Goal: Information Seeking & Learning: Find specific fact

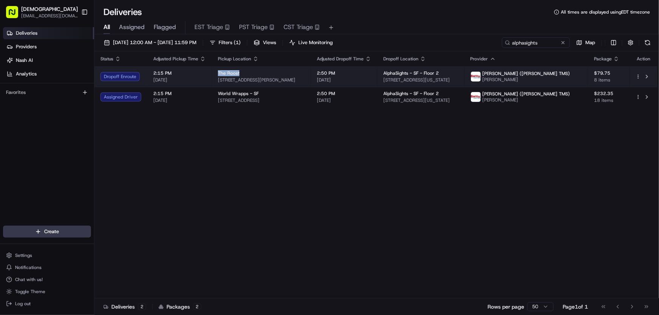
drag, startPoint x: 215, startPoint y: 72, endPoint x: 245, endPoint y: 70, distance: 30.3
click at [245, 70] on td "The Roost 479 Ellis St, San Francisco, CA 94102, USA" at bounding box center [261, 76] width 99 height 20
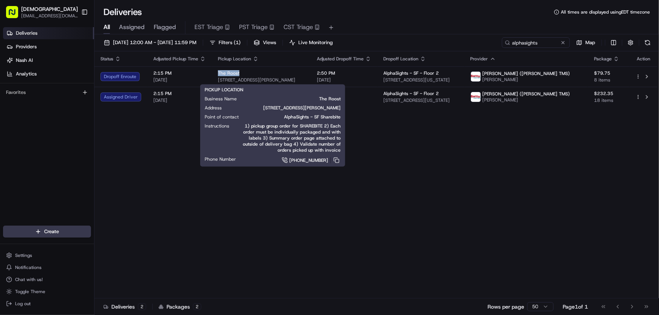
copy span "The Roost"
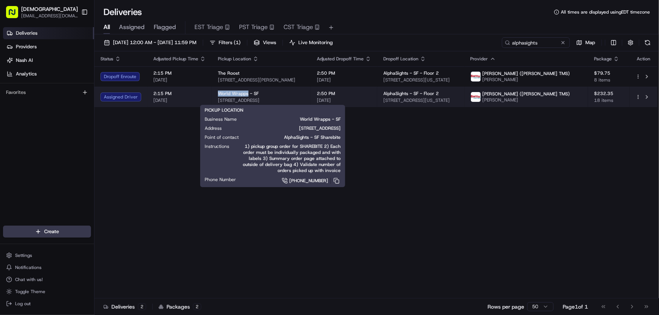
drag, startPoint x: 216, startPoint y: 91, endPoint x: 246, endPoint y: 94, distance: 29.9
click at [246, 94] on span "World Wrapps - SF" at bounding box center [238, 94] width 41 height 6
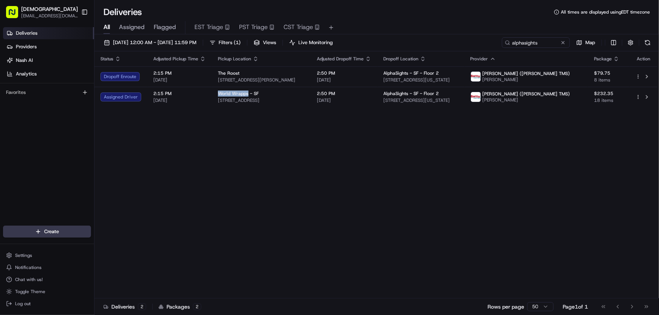
copy span "World Wrapps"
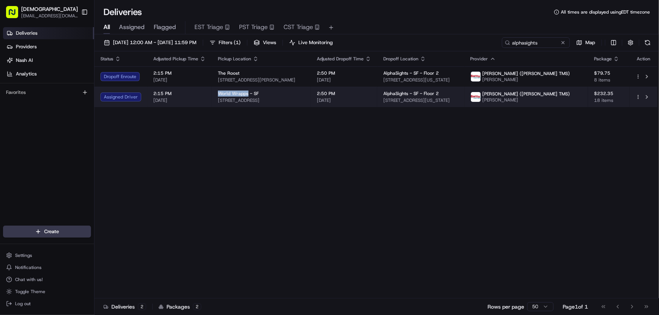
drag, startPoint x: 217, startPoint y: 92, endPoint x: 246, endPoint y: 96, distance: 28.6
click at [246, 96] on span "World Wrapps - SF" at bounding box center [238, 94] width 41 height 6
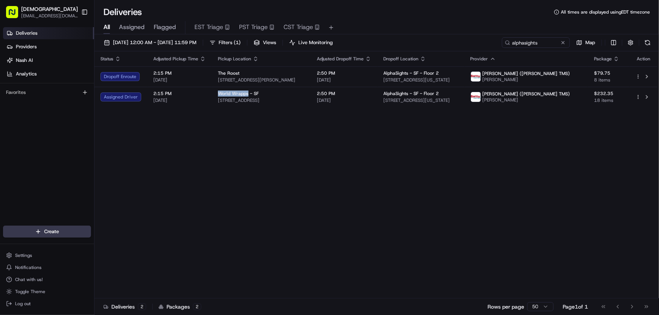
copy span "World Wrapps"
click at [216, 129] on div "Status Adjusted Pickup Time Pickup Location Adjusted Dropoff Time Dropoff Locat…" at bounding box center [375, 174] width 563 height 247
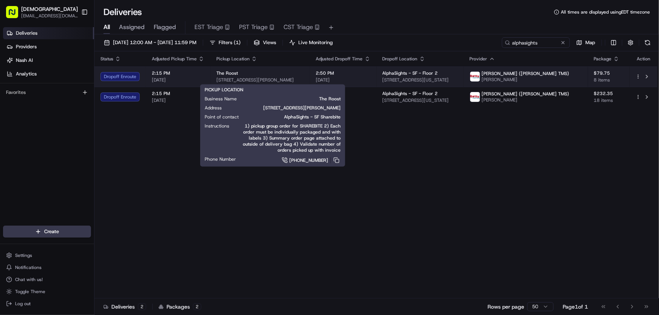
drag, startPoint x: 309, startPoint y: 79, endPoint x: 216, endPoint y: 80, distance: 92.9
click at [216, 80] on span "479 Ellis St, San Francisco, CA 94102, USA" at bounding box center [260, 80] width 88 height 6
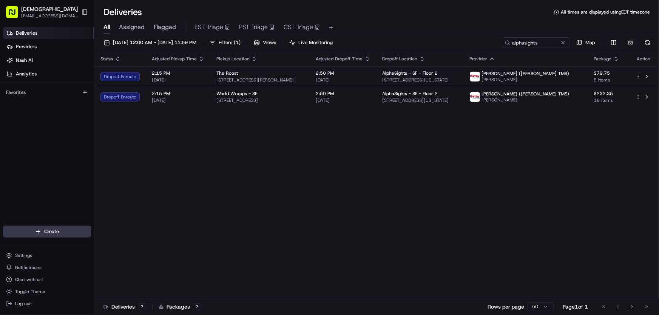
copy span "479 Ellis St, San Francisco, CA 94102, USA"
click at [360, 153] on div "Status Adjusted Pickup Time Pickup Location Adjusted Dropoff Time Dropoff Locat…" at bounding box center [375, 174] width 563 height 247
click at [273, 147] on div "Status Adjusted Pickup Time Pickup Location Adjusted Dropoff Time Dropoff Locat…" at bounding box center [375, 174] width 563 height 247
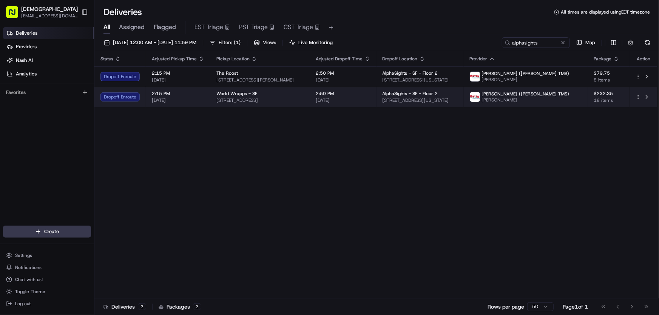
click at [260, 100] on span "2105 Chestnut St, San Francisco, CA 94123, USA" at bounding box center [260, 100] width 88 height 6
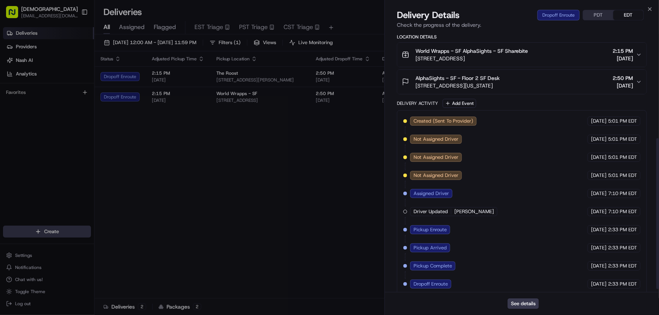
scroll to position [190, 0]
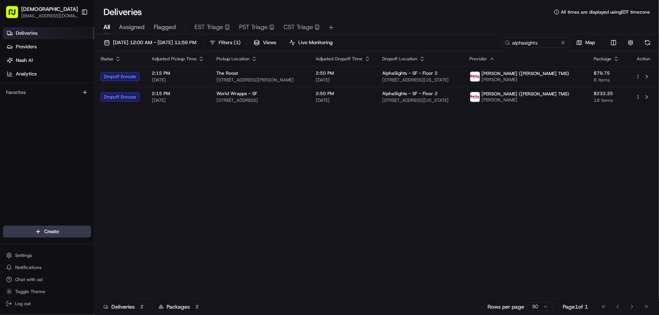
drag, startPoint x: 243, startPoint y: 142, endPoint x: 201, endPoint y: 120, distance: 47.3
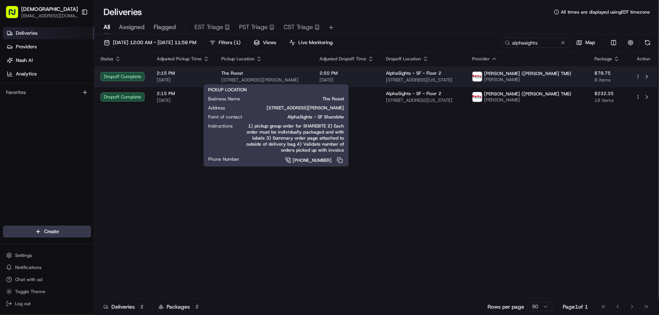
click at [238, 74] on span "The Roost" at bounding box center [232, 73] width 22 height 6
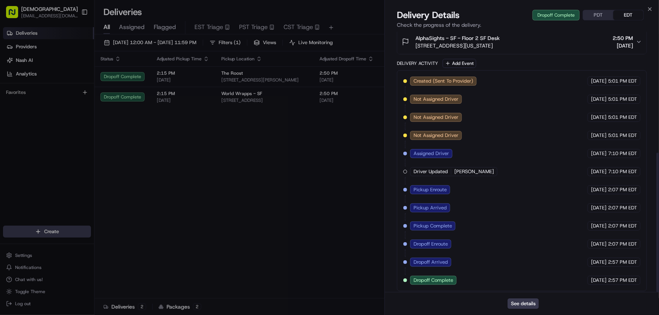
scroll to position [226, 0]
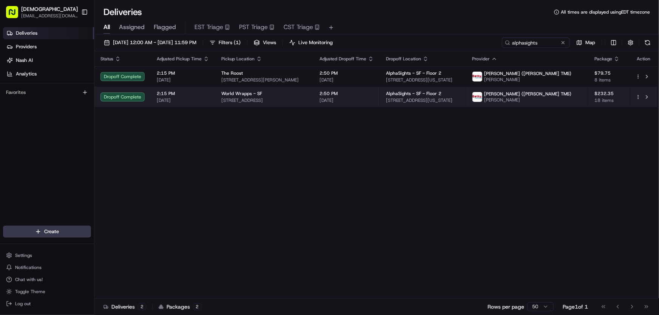
click at [253, 95] on span "World Wrapps - SF" at bounding box center [241, 94] width 41 height 6
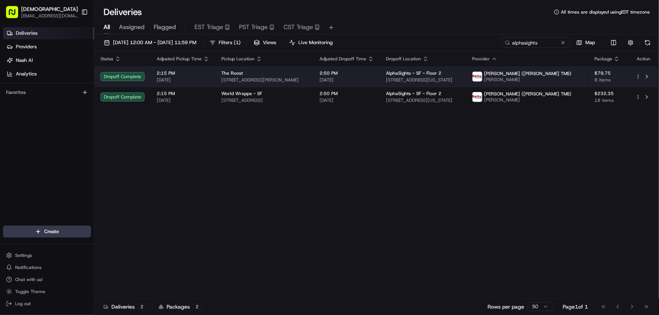
click at [225, 79] on span "479 Ellis St, San Francisco, CA 94102, USA" at bounding box center [264, 80] width 86 height 6
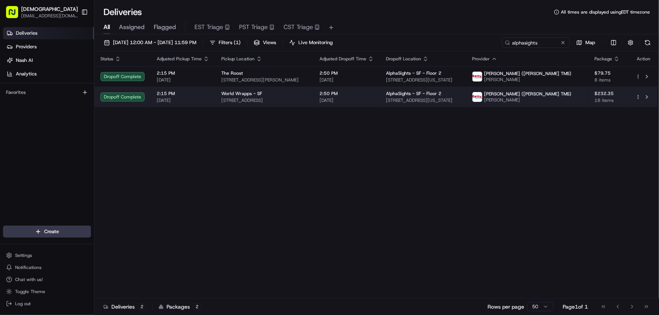
click at [276, 97] on div "World Wrapps - SF 2105 Chestnut St, San Francisco, CA 94123, USA" at bounding box center [264, 97] width 86 height 13
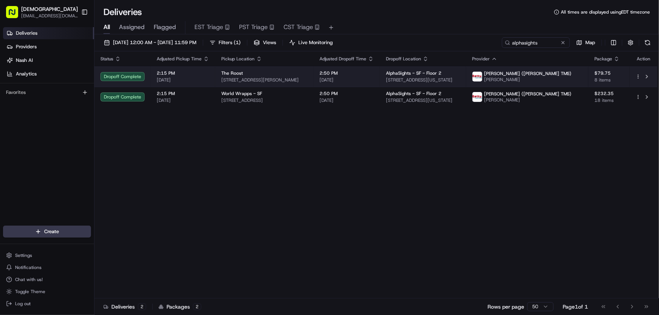
click at [257, 76] on div "The Roost" at bounding box center [264, 73] width 86 height 6
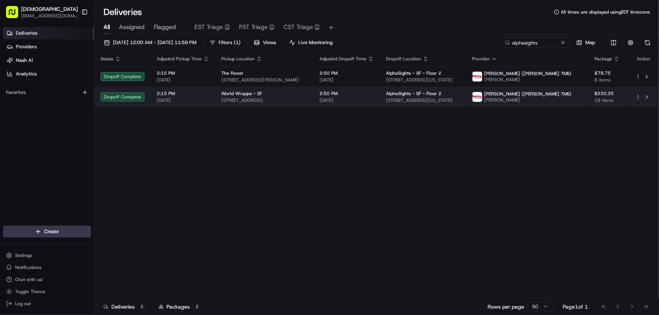
click at [284, 104] on td "World Wrapps - SF 2105 Chestnut St, San Francisco, CA 94123, USA" at bounding box center [264, 97] width 98 height 20
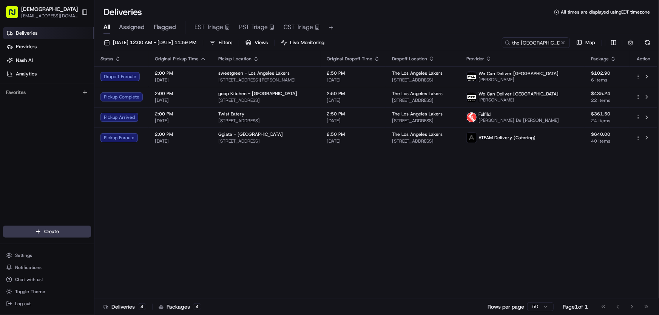
click at [196, 201] on div "Status Original Pickup Time Pickup Location Original Dropoff Time Dropoff Locat…" at bounding box center [375, 174] width 563 height 247
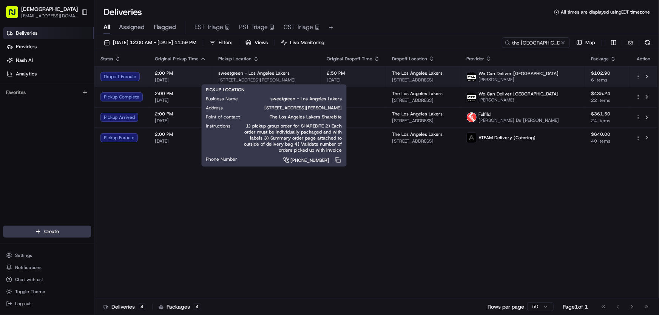
click at [234, 74] on span "sweetgreen - Los Angeles Lakers" at bounding box center [253, 73] width 71 height 6
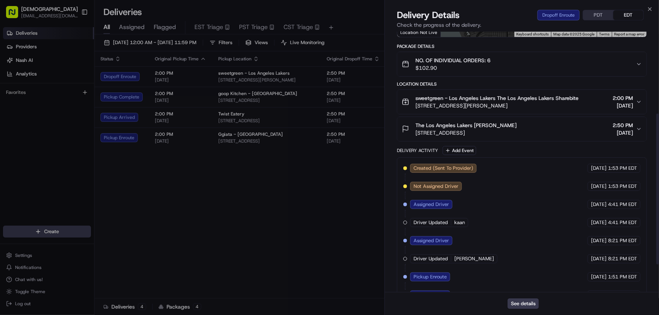
scroll to position [190, 0]
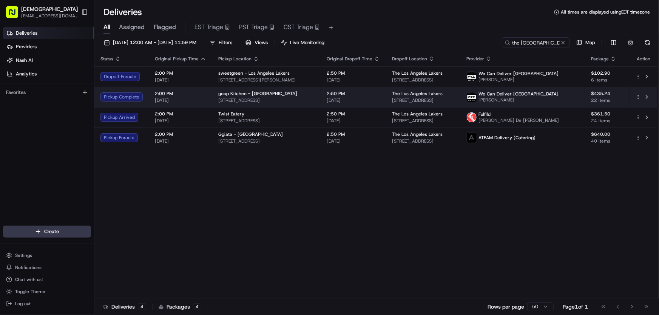
click at [258, 95] on span "goop Kitchen - South Bay" at bounding box center [257, 94] width 79 height 6
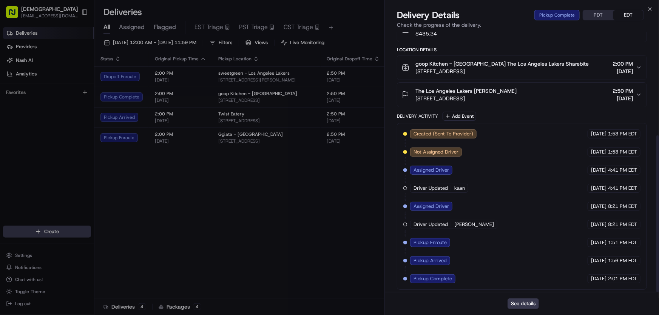
scroll to position [172, 0]
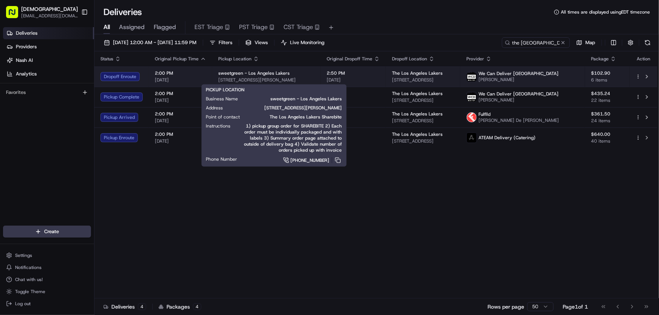
drag, startPoint x: 214, startPoint y: 79, endPoint x: 325, endPoint y: 81, distance: 110.7
click at [321, 81] on td "sweetgreen - Los Angeles Lakers 3200 N Sepulveda Blvd, Manhattan Beach, CA 9026…" at bounding box center [266, 76] width 108 height 20
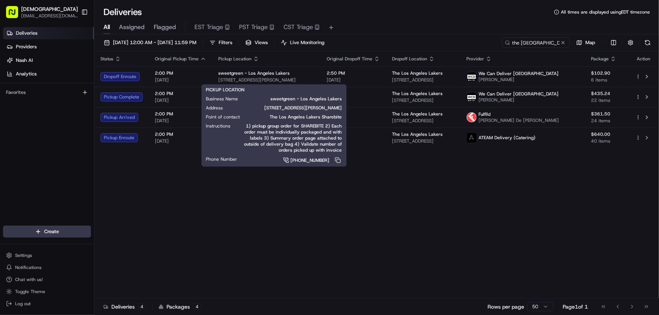
copy span "3200 N Sepulveda Blvd, Manhattan Beach, CA 9026"
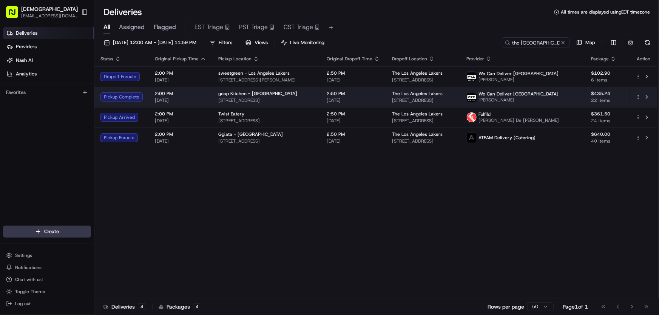
click at [241, 98] on span "710 S Allied Way, El Segundo, CA 90245, USA" at bounding box center [266, 100] width 96 height 6
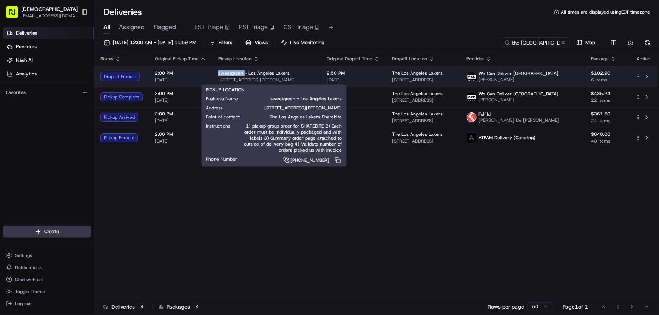
drag, startPoint x: 216, startPoint y: 73, endPoint x: 242, endPoint y: 73, distance: 26.1
click at [242, 73] on span "sweetgreen - Los Angeles Lakers" at bounding box center [253, 73] width 71 height 6
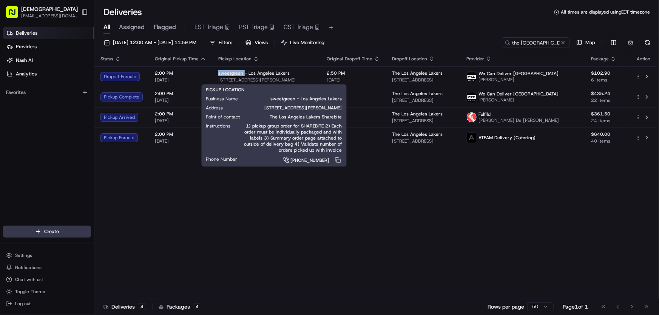
copy span "sweetgreen"
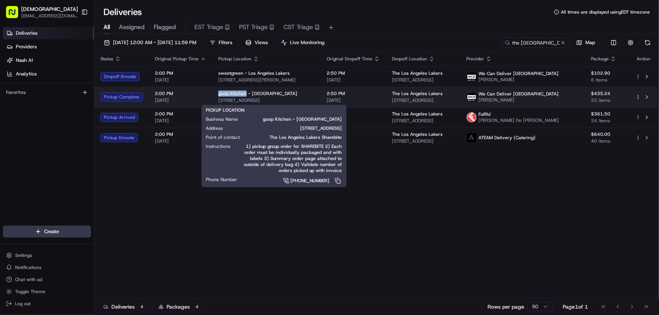
drag, startPoint x: 215, startPoint y: 94, endPoint x: 243, endPoint y: 94, distance: 28.3
click at [243, 94] on td "goop Kitchen - South Bay 710 S Allied Way, El Segundo, CA 90245, USA" at bounding box center [266, 97] width 108 height 20
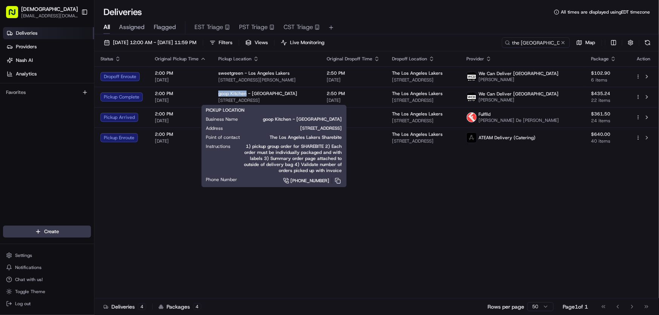
copy span "goop Kitchen"
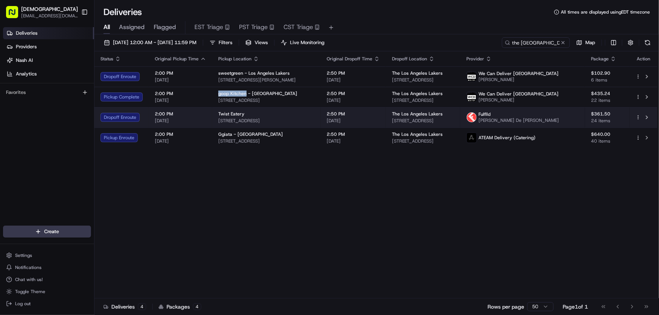
drag, startPoint x: 216, startPoint y: 119, endPoint x: 332, endPoint y: 121, distance: 116.4
click at [321, 121] on td "Twist Eatery 909 N Pacific Coast Hwy, El Segundo, CA 90245, USA" at bounding box center [266, 117] width 108 height 20
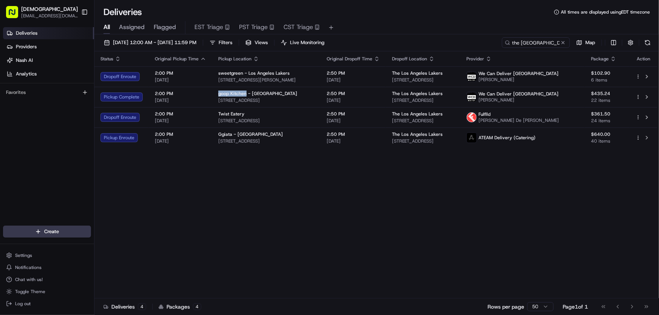
copy span "909 N Pacific Coast Hwy, El Segundo, CA 90245, USA"
click at [152, 169] on div "Status Original Pickup Time Pickup Location Original Dropoff Time Dropoff Locat…" at bounding box center [375, 174] width 563 height 247
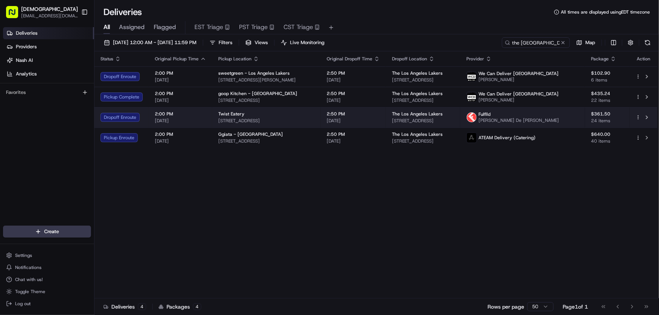
click at [235, 118] on span "909 N Pacific Coast Hwy, El Segundo, CA 90245, USA" at bounding box center [266, 121] width 96 height 6
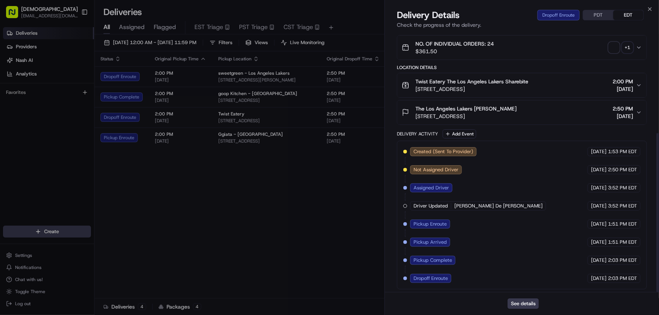
scroll to position [166, 0]
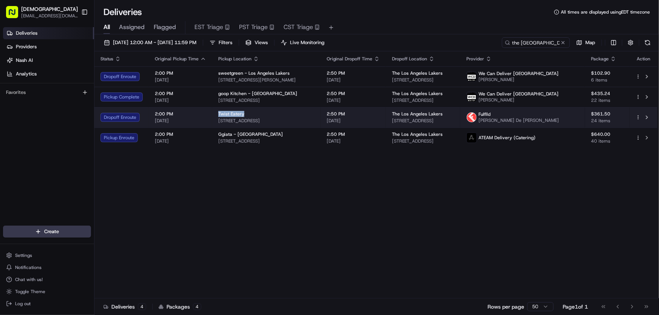
drag, startPoint x: 216, startPoint y: 110, endPoint x: 242, endPoint y: 110, distance: 25.7
click at [242, 110] on td "Twist Eatery 909 N Pacific Coast Hwy, El Segundo, CA 90245, USA" at bounding box center [266, 117] width 108 height 20
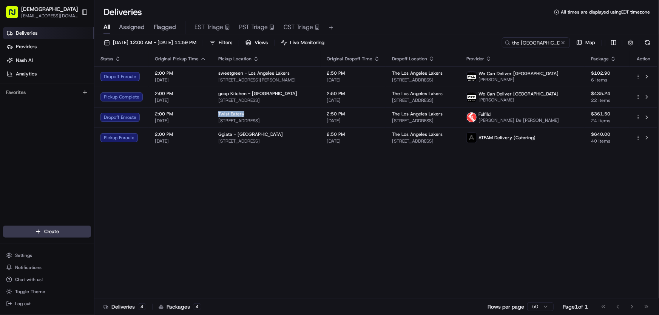
copy span "Twist Eatery"
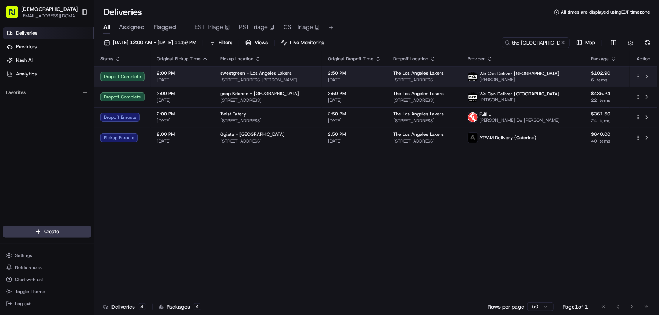
click at [264, 77] on span "3200 N Sepulveda Blvd, Manhattan Beach, CA 90266, USA" at bounding box center [268, 80] width 96 height 6
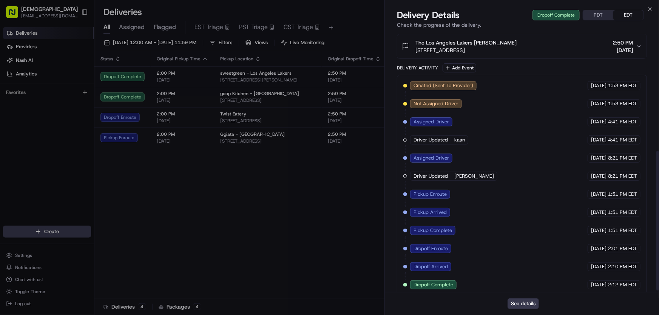
scroll to position [226, 0]
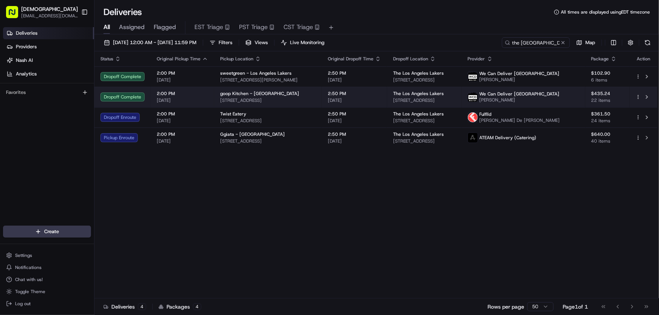
click at [267, 94] on span "goop Kitchen - South Bay" at bounding box center [259, 94] width 79 height 6
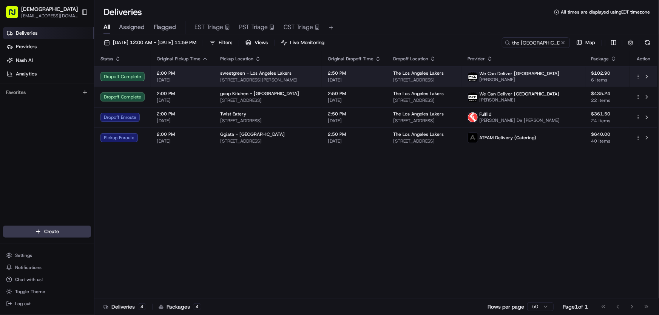
click at [272, 77] on span "3200 N Sepulveda Blvd, Manhattan Beach, CA 90266, USA" at bounding box center [268, 80] width 96 height 6
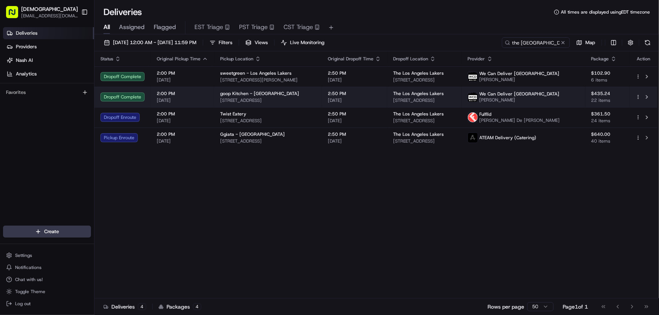
click at [224, 90] on td "goop Kitchen - South Bay 710 S Allied Way, El Segundo, CA 90245, USA" at bounding box center [268, 97] width 108 height 20
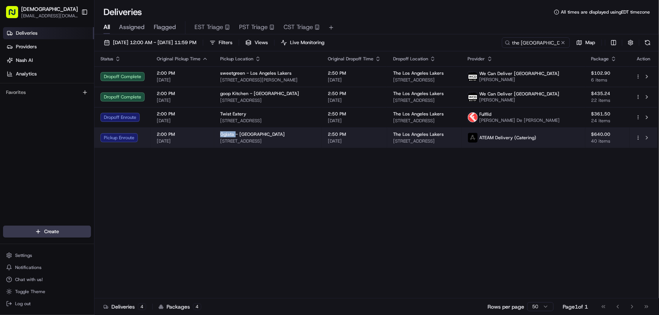
drag, startPoint x: 218, startPoint y: 133, endPoint x: 233, endPoint y: 136, distance: 15.7
click at [233, 136] on td "Ggiata - Venice 83 Windward Ave, Venice, CA 90291, USA" at bounding box center [268, 138] width 108 height 20
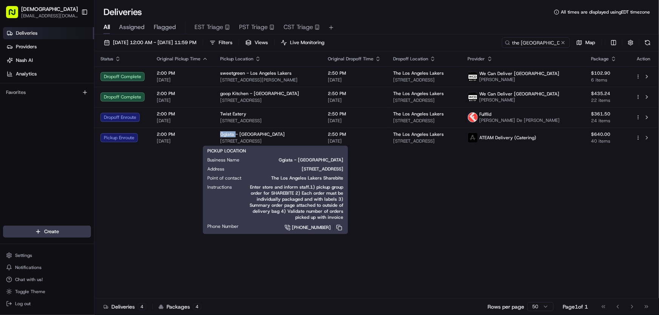
copy span "Ggiata"
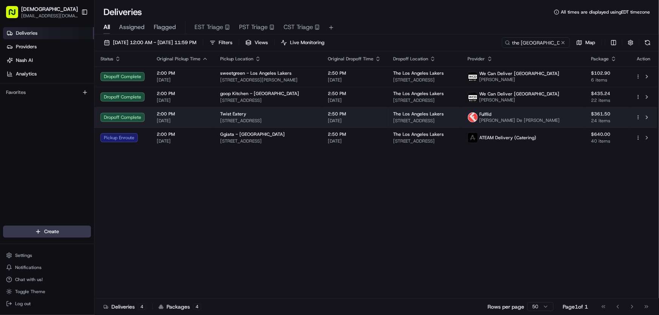
click at [240, 118] on span "909 N Pacific Coast Hwy, El Segundo, CA 90245, USA" at bounding box center [268, 121] width 96 height 6
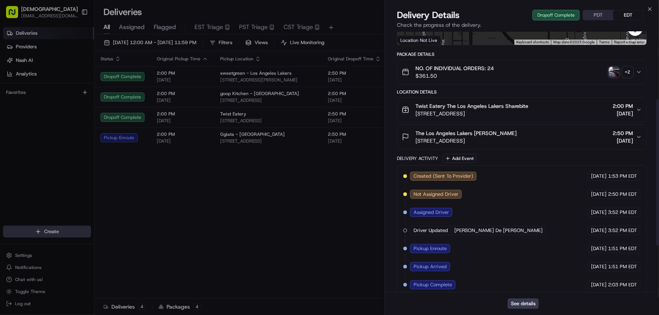
scroll to position [202, 0]
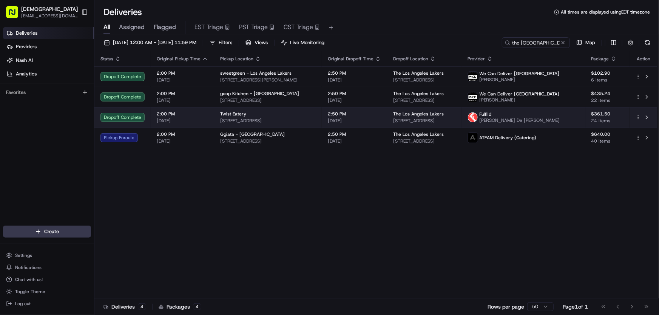
click at [249, 114] on div "Twist Eatery" at bounding box center [268, 114] width 96 height 6
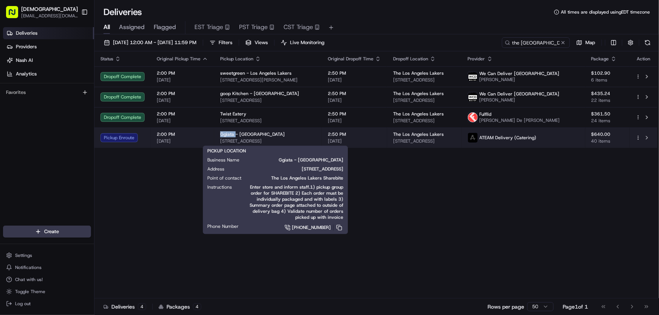
drag, startPoint x: 216, startPoint y: 133, endPoint x: 233, endPoint y: 134, distance: 17.1
click at [233, 134] on td "Ggiata - Venice 83 Windward Ave, Venice, CA 90291, USA" at bounding box center [268, 138] width 108 height 20
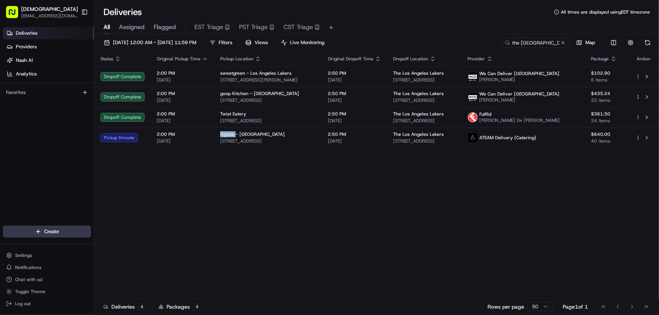
copy span "Ggiata"
click at [280, 171] on div "Status Original Pickup Time Pickup Location Original Dropoff Time Dropoff Locat…" at bounding box center [375, 174] width 563 height 247
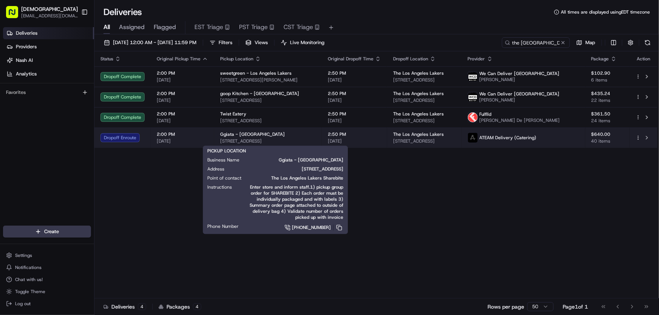
drag, startPoint x: 307, startPoint y: 141, endPoint x: 218, endPoint y: 144, distance: 89.6
click at [218, 144] on td "Ggiata - Venice 83 Windward Ave, Venice, CA 90291, USA" at bounding box center [268, 138] width 108 height 20
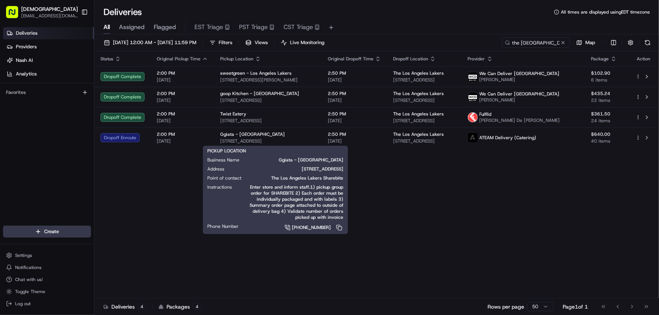
copy span "83 Windward Ave, Venice, CA 90291, USA"
click at [173, 164] on div "Status Original Pickup Time Pickup Location Original Dropoff Time Dropoff Locat…" at bounding box center [375, 174] width 563 height 247
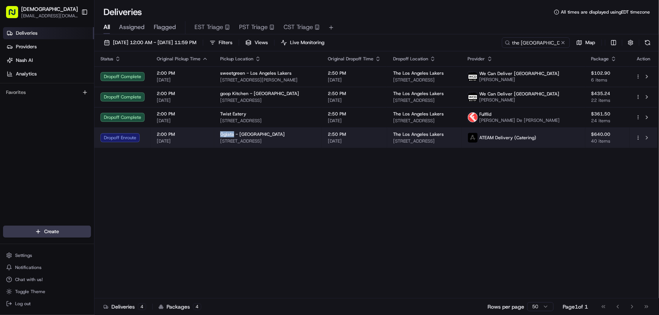
drag, startPoint x: 216, startPoint y: 135, endPoint x: 232, endPoint y: 135, distance: 15.1
click at [232, 135] on td "Ggiata - Venice 83 Windward Ave, Venice, CA 90291, USA" at bounding box center [268, 138] width 108 height 20
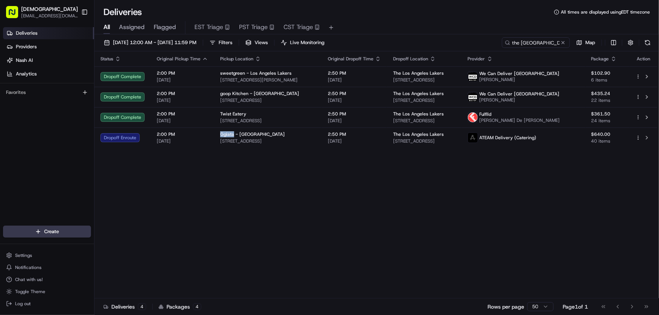
copy span "Ggiata"
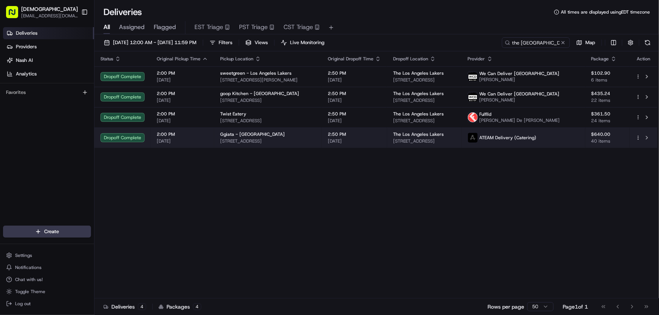
click at [274, 139] on span "83 Windward Ave, Venice, CA 90291, USA" at bounding box center [268, 141] width 96 height 6
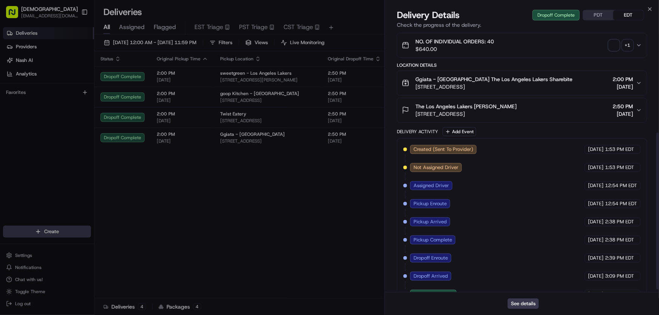
scroll to position [172, 0]
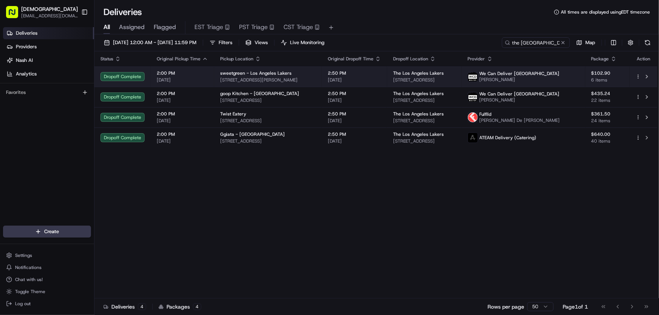
click at [247, 76] on span "sweetgreen - Los Angeles Lakers" at bounding box center [255, 73] width 71 height 6
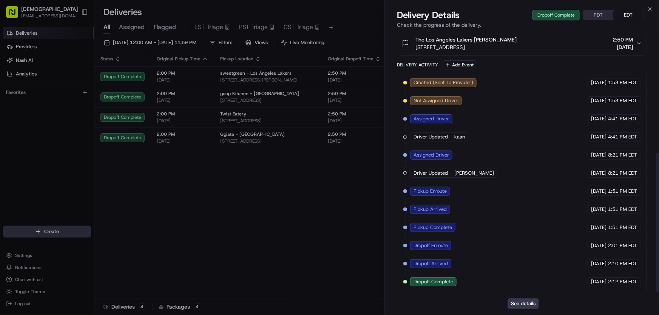
scroll to position [226, 0]
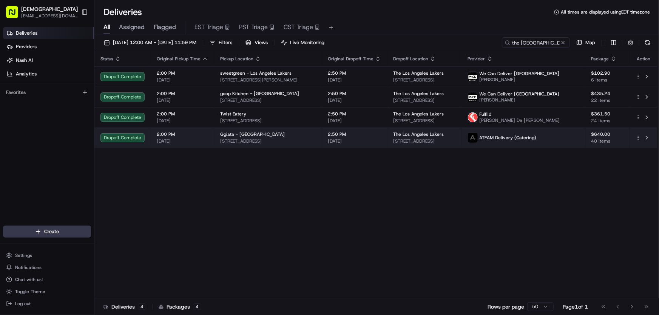
click at [244, 142] on span "83 Windward Ave, Venice, CA 90291, USA" at bounding box center [268, 141] width 96 height 6
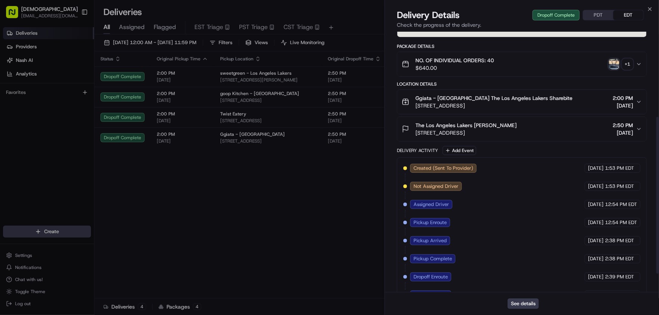
scroll to position [172, 0]
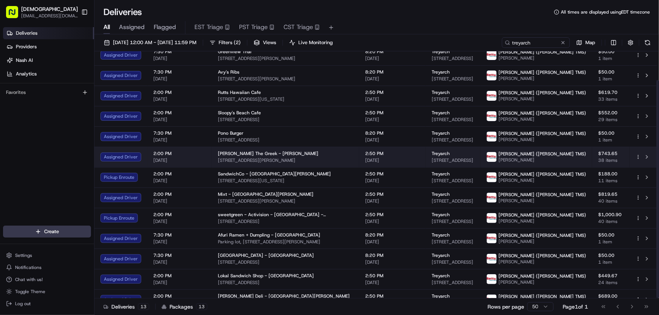
scroll to position [32, 0]
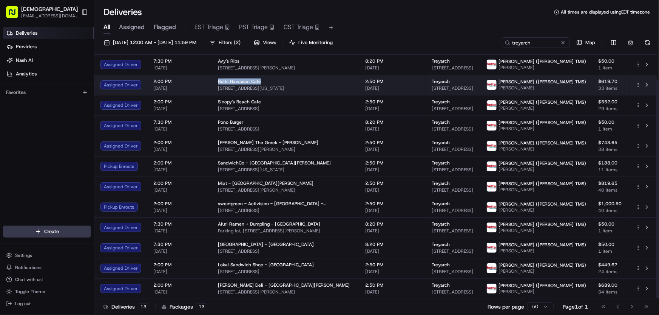
drag, startPoint x: 223, startPoint y: 81, endPoint x: 261, endPoint y: 82, distance: 38.2
click at [261, 82] on td "Rutts Hawaiian Cafe [STREET_ADDRESS][US_STATE]" at bounding box center [285, 85] width 147 height 20
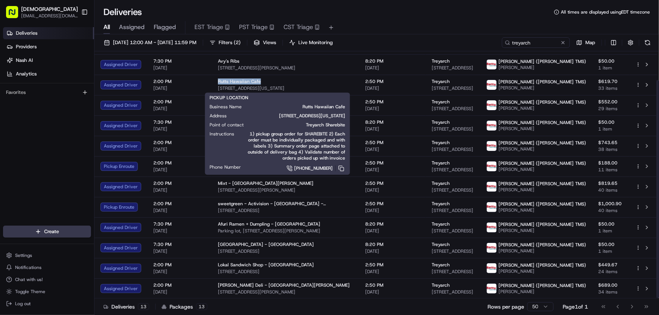
copy span "Rutts Hawaiian Cafe"
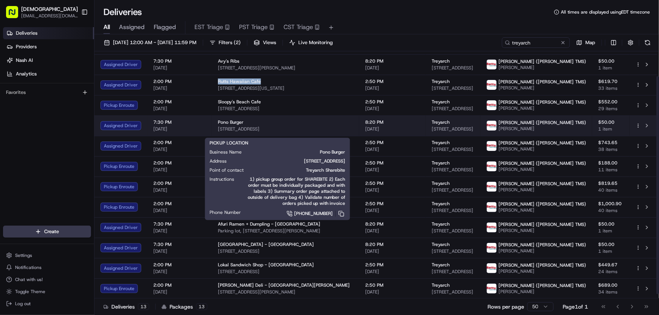
scroll to position [0, 0]
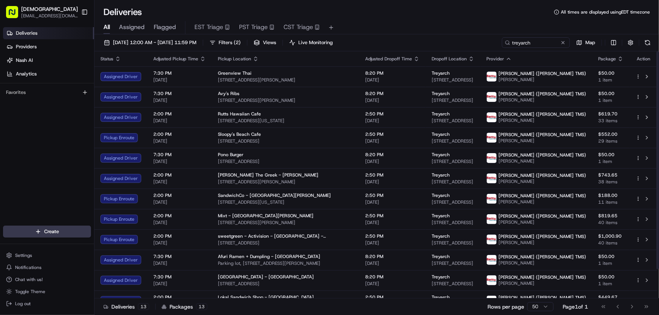
click at [371, 19] on div "All Assigned Flagged EST Triage PST Triage CST Triage" at bounding box center [376, 26] width 565 height 16
click at [393, 14] on div "Deliveries All times are displayed using EDT timezone" at bounding box center [376, 12] width 565 height 12
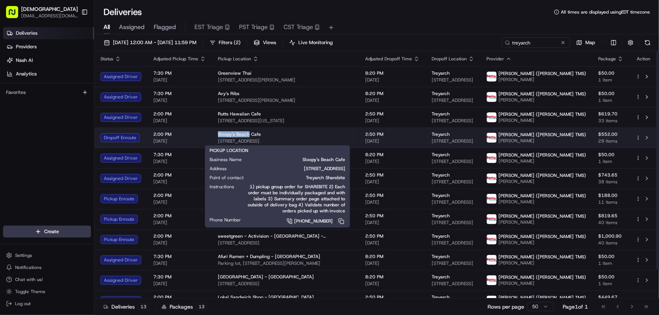
drag, startPoint x: 215, startPoint y: 133, endPoint x: 248, endPoint y: 136, distance: 33.0
click at [248, 136] on td "[GEOGRAPHIC_DATA] [STREET_ADDRESS]" at bounding box center [285, 138] width 147 height 20
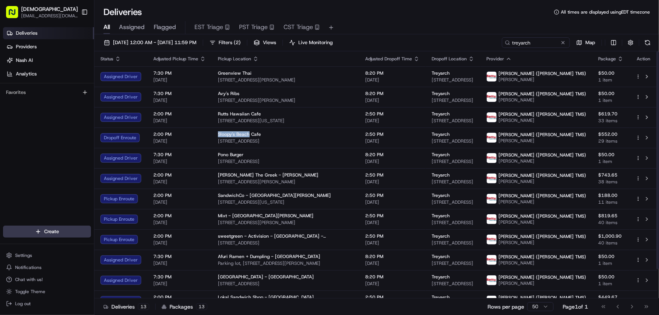
copy span "Sloopy's Beach"
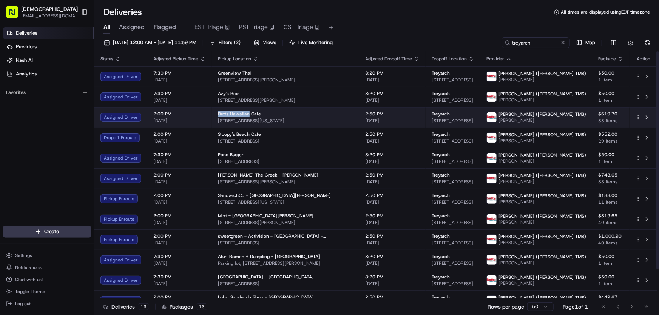
drag, startPoint x: 215, startPoint y: 113, endPoint x: 246, endPoint y: 116, distance: 30.7
click at [246, 116] on td "Rutts Hawaiian Cafe [STREET_ADDRESS][US_STATE]" at bounding box center [285, 117] width 147 height 20
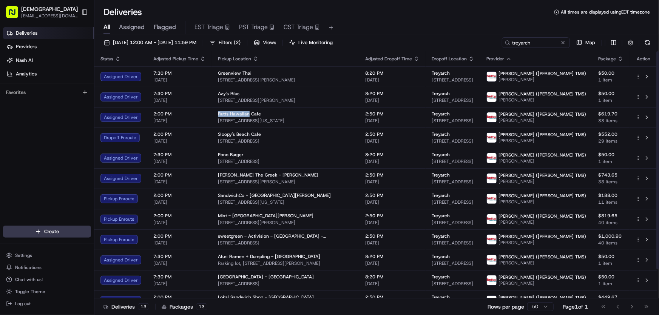
copy span "Rutts Hawaiian"
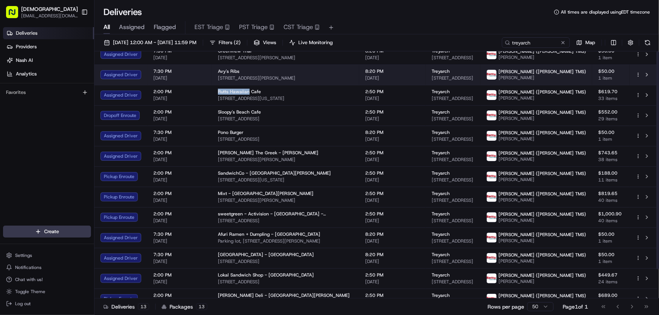
scroll to position [32, 0]
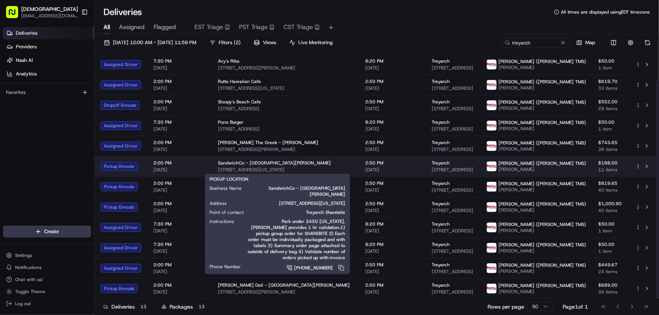
click at [232, 166] on span "SandwichCo - [GEOGRAPHIC_DATA][PERSON_NAME]" at bounding box center [274, 163] width 113 height 6
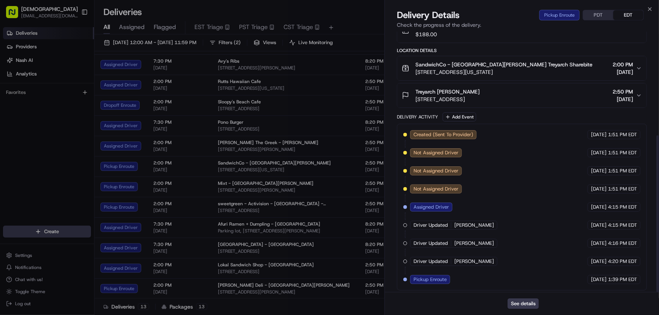
scroll to position [172, 0]
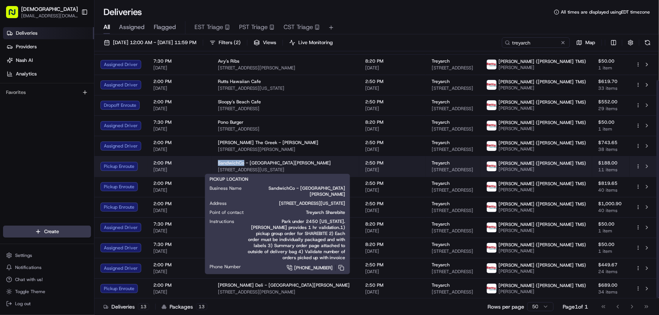
drag, startPoint x: 214, startPoint y: 162, endPoint x: 242, endPoint y: 164, distance: 28.4
click at [242, 164] on td "SandwichCo - [GEOGRAPHIC_DATA][PERSON_NAME] [STREET_ADDRESS][US_STATE]" at bounding box center [285, 166] width 147 height 20
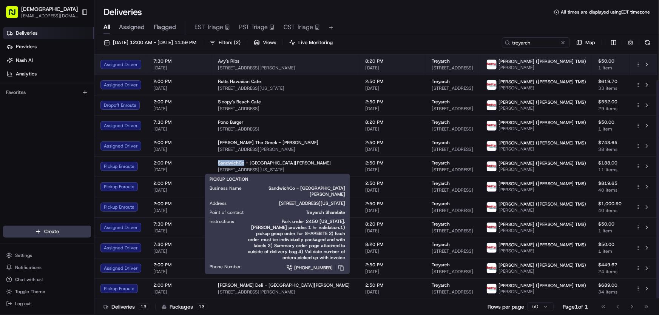
copy span "SandwichCo"
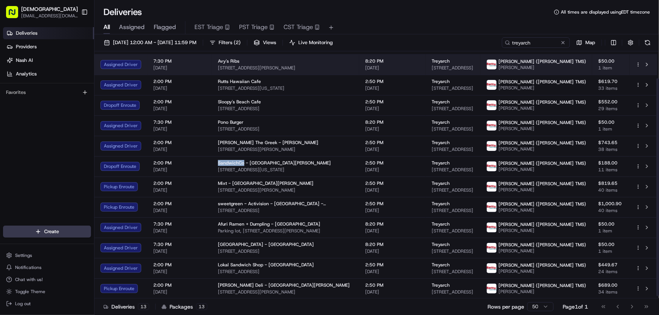
scroll to position [0, 0]
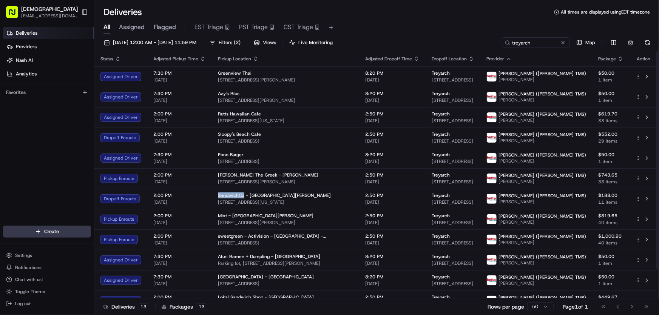
click at [386, 19] on div "All Assigned Flagged EST Triage PST Triage CST Triage" at bounding box center [376, 26] width 565 height 16
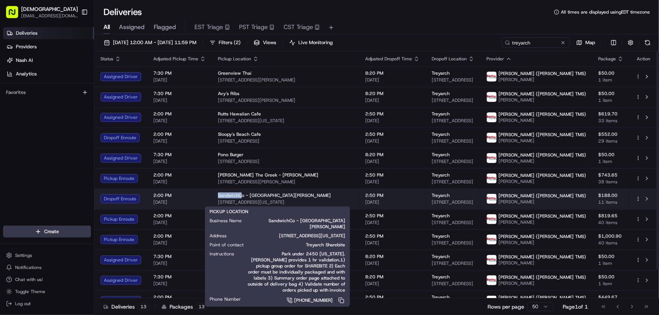
drag, startPoint x: 212, startPoint y: 194, endPoint x: 240, endPoint y: 196, distance: 28.8
click at [240, 196] on td "SandwichCo - [GEOGRAPHIC_DATA][PERSON_NAME] [STREET_ADDRESS][US_STATE]" at bounding box center [285, 199] width 147 height 20
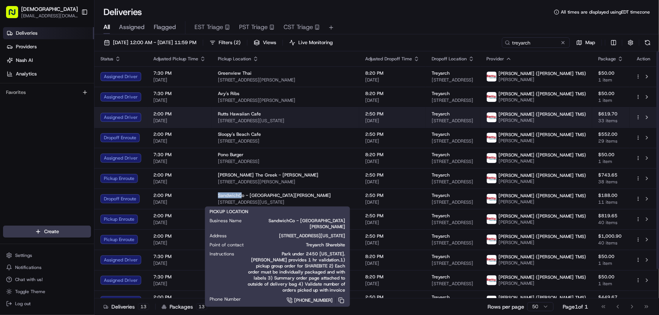
copy span "SandwichC"
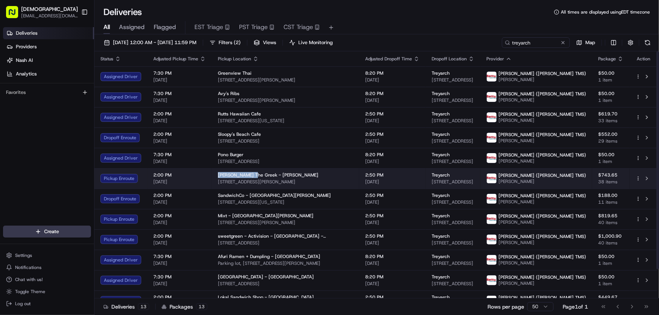
drag, startPoint x: 216, startPoint y: 173, endPoint x: 249, endPoint y: 176, distance: 33.4
click at [249, 176] on span "[PERSON_NAME] The Greek - [PERSON_NAME]" at bounding box center [268, 175] width 100 height 6
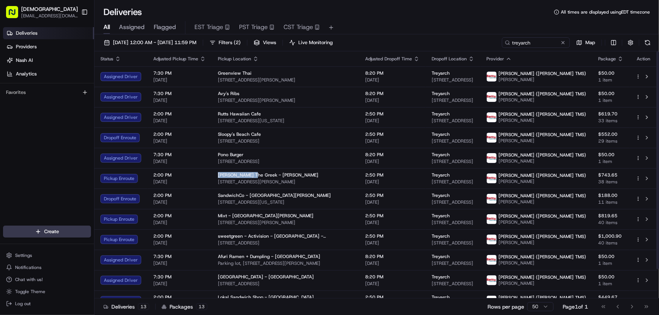
copy span "[PERSON_NAME] The Greek"
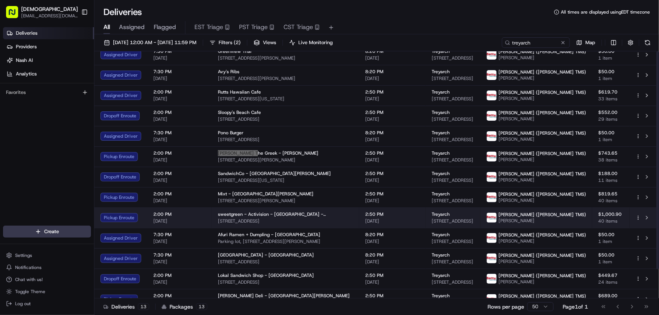
scroll to position [32, 0]
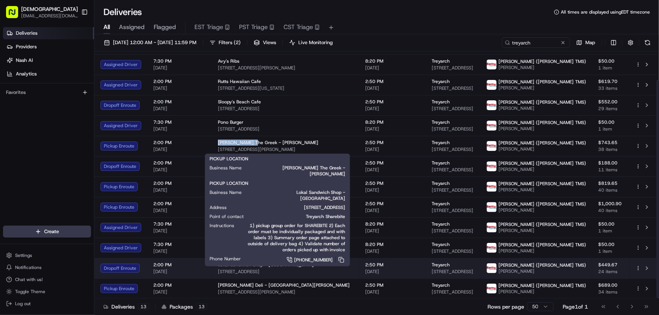
click at [229, 267] on span "Lokal Sandwich Shop - [GEOGRAPHIC_DATA]" at bounding box center [266, 265] width 96 height 6
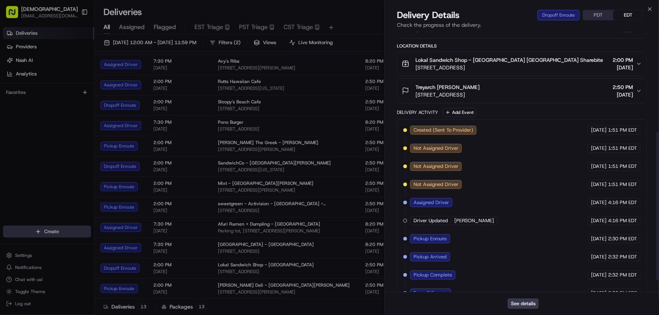
scroll to position [196, 0]
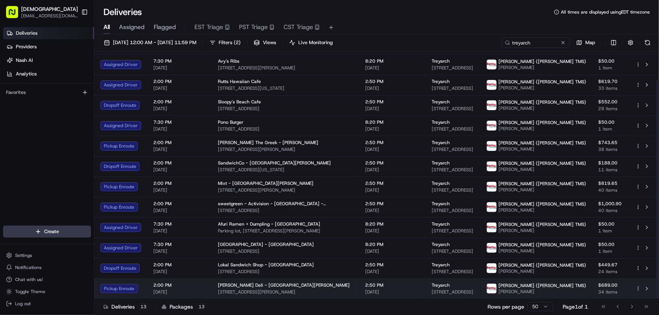
click at [233, 286] on span "[PERSON_NAME] Deli - [GEOGRAPHIC_DATA][PERSON_NAME]" at bounding box center [284, 286] width 132 height 6
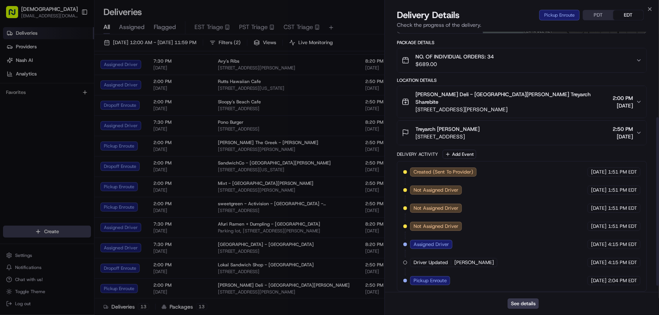
scroll to position [142, 0]
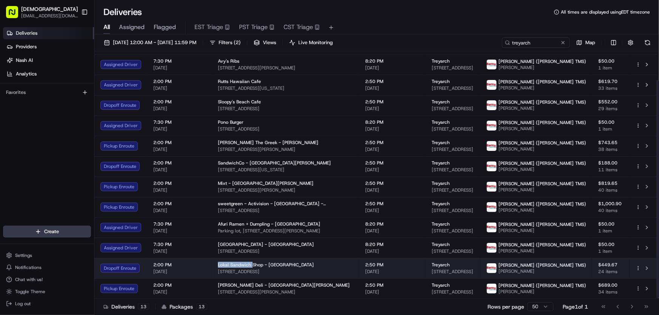
drag, startPoint x: 215, startPoint y: 264, endPoint x: 249, endPoint y: 264, distance: 34.4
click at [249, 264] on td "Lokal Sandwich Shop - [GEOGRAPHIC_DATA] [STREET_ADDRESS]" at bounding box center [285, 268] width 147 height 20
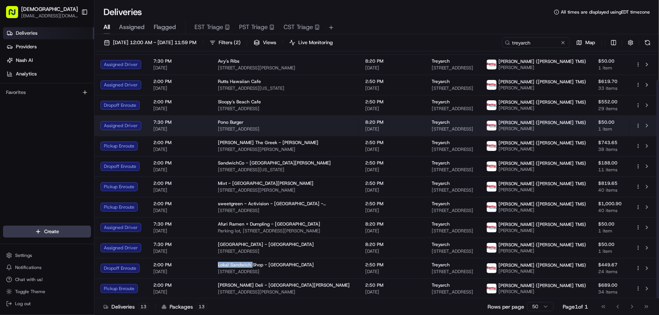
copy span "Lokal Sandwich"
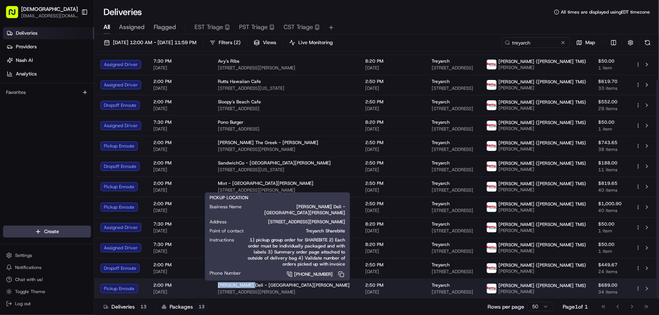
drag, startPoint x: 215, startPoint y: 284, endPoint x: 244, endPoint y: 284, distance: 28.3
click at [244, 284] on td "[PERSON_NAME] Deli - [GEOGRAPHIC_DATA][PERSON_NAME] [STREET_ADDRESS][PERSON_NAM…" at bounding box center [285, 289] width 147 height 20
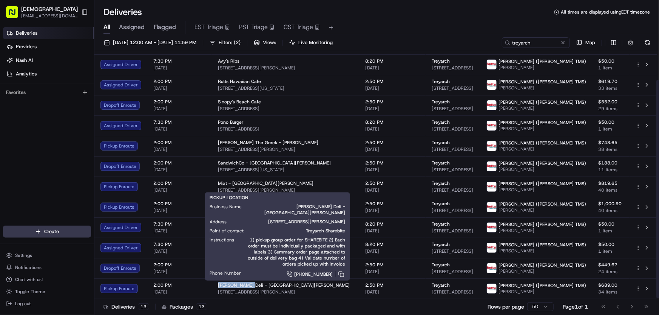
copy span "[PERSON_NAME] Deli"
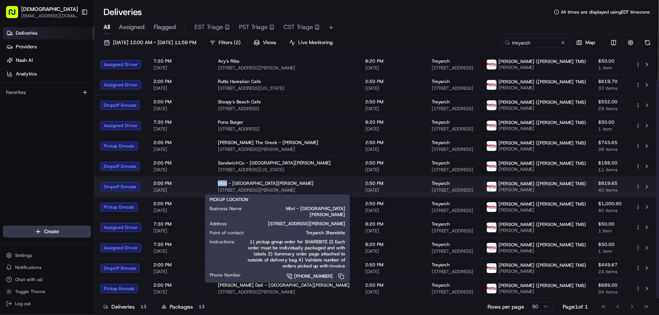
drag, startPoint x: 214, startPoint y: 182, endPoint x: 226, endPoint y: 183, distance: 11.7
click at [226, 183] on td "Mixt - [GEOGRAPHIC_DATA][PERSON_NAME] [STREET_ADDRESS][PERSON_NAME]" at bounding box center [285, 187] width 147 height 20
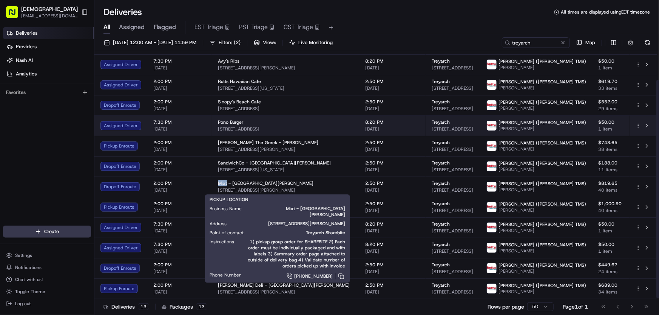
copy span "Mixt"
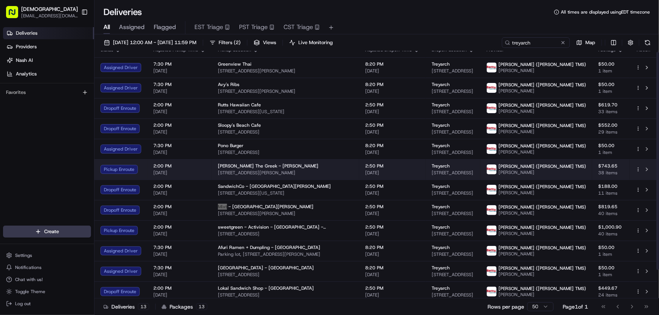
scroll to position [0, 0]
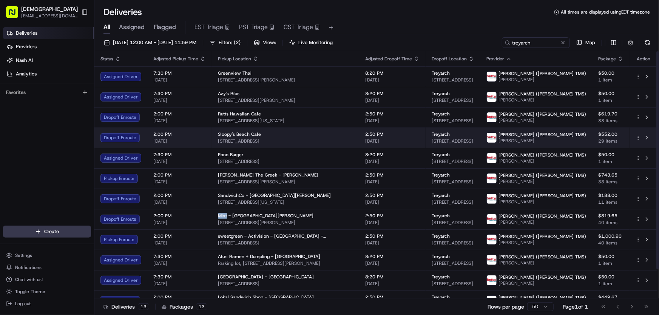
drag, startPoint x: 333, startPoint y: 140, endPoint x: 215, endPoint y: 140, distance: 117.5
click at [215, 140] on td "[GEOGRAPHIC_DATA] [STREET_ADDRESS]" at bounding box center [285, 138] width 147 height 20
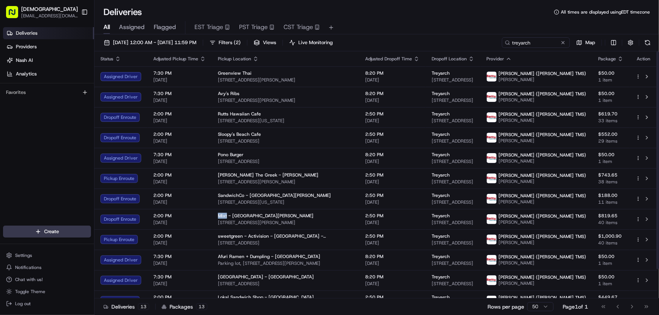
copy span "[STREET_ADDRESS]"
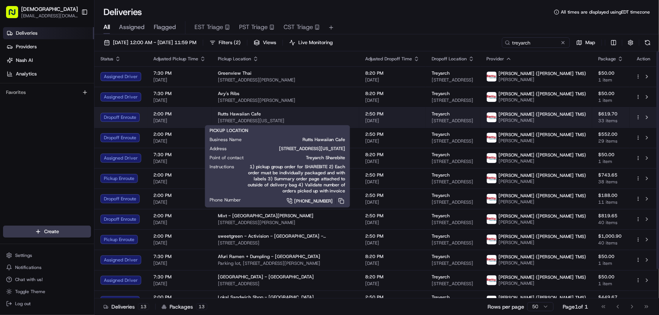
click at [263, 119] on span "[STREET_ADDRESS][US_STATE]" at bounding box center [285, 121] width 135 height 6
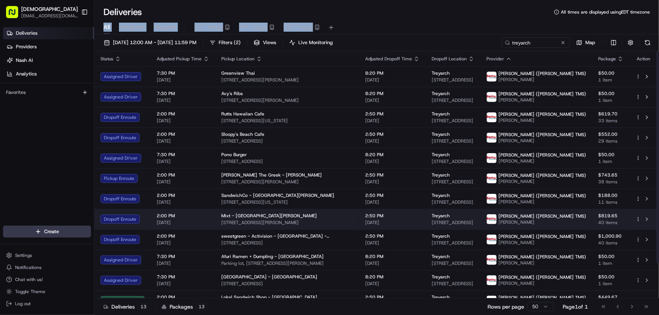
drag, startPoint x: 335, startPoint y: 223, endPoint x: 218, endPoint y: 224, distance: 116.4
click at [218, 224] on td "Mixt - [GEOGRAPHIC_DATA][PERSON_NAME] [STREET_ADDRESS][PERSON_NAME]" at bounding box center [287, 219] width 144 height 20
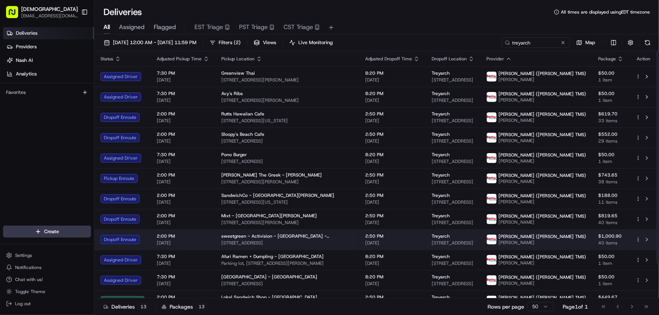
click at [288, 238] on span "sweetgreen - Activision - [GEOGRAPHIC_DATA] - [GEOGRAPHIC_DATA]" at bounding box center [287, 236] width 132 height 6
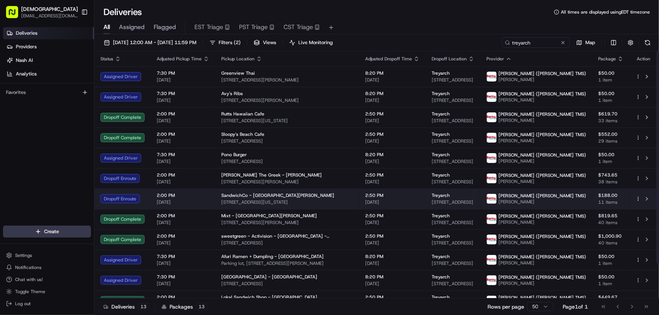
drag, startPoint x: 328, startPoint y: 201, endPoint x: 217, endPoint y: 206, distance: 110.8
click at [217, 206] on td "SandwichCo - [GEOGRAPHIC_DATA][PERSON_NAME] [STREET_ADDRESS][US_STATE]" at bounding box center [287, 199] width 144 height 20
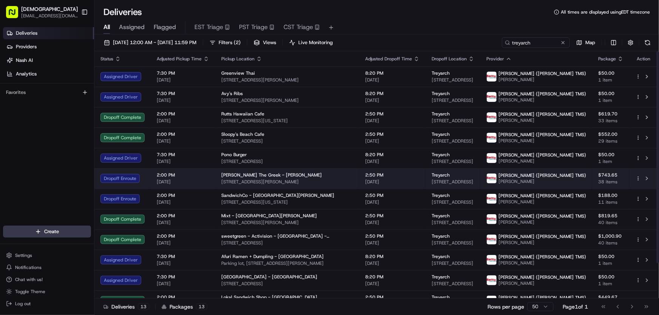
click at [242, 178] on div "[PERSON_NAME] The Greek - Marina del Rey [STREET_ADDRESS][PERSON_NAME]" at bounding box center [287, 178] width 132 height 13
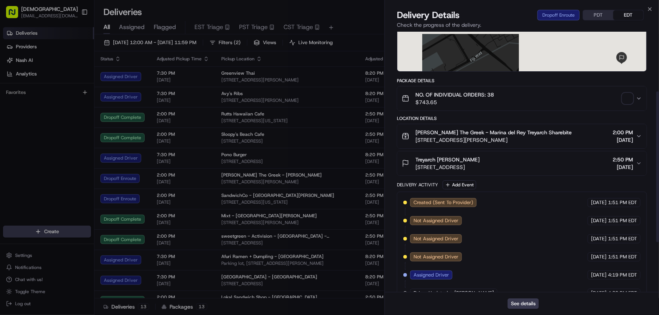
scroll to position [190, 0]
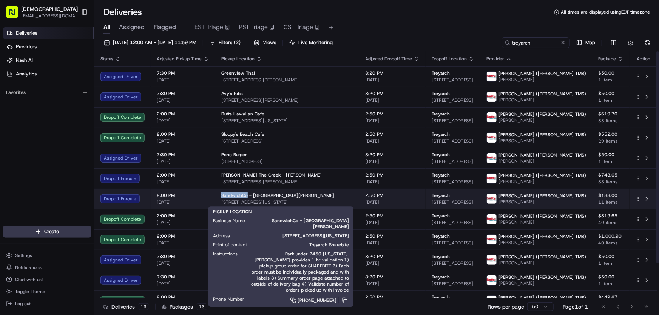
drag, startPoint x: 219, startPoint y: 196, endPoint x: 246, endPoint y: 196, distance: 26.4
click at [246, 196] on td "SandwichCo - [GEOGRAPHIC_DATA][PERSON_NAME] [STREET_ADDRESS][US_STATE]" at bounding box center [287, 199] width 144 height 20
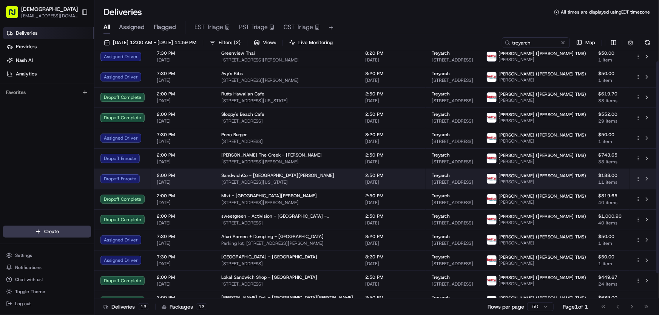
scroll to position [41, 0]
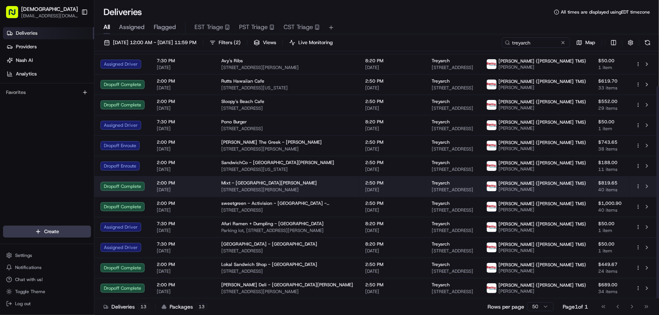
click at [239, 187] on span "[STREET_ADDRESS][PERSON_NAME]" at bounding box center [287, 190] width 132 height 6
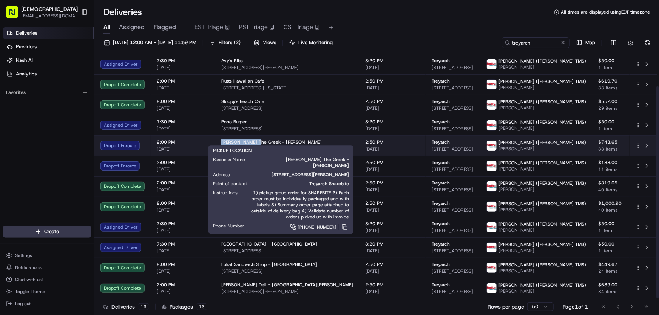
drag, startPoint x: 219, startPoint y: 134, endPoint x: 253, endPoint y: 137, distance: 34.1
click at [253, 137] on td "[PERSON_NAME] The Greek - Marina del Rey [STREET_ADDRESS][PERSON_NAME]" at bounding box center [287, 146] width 144 height 20
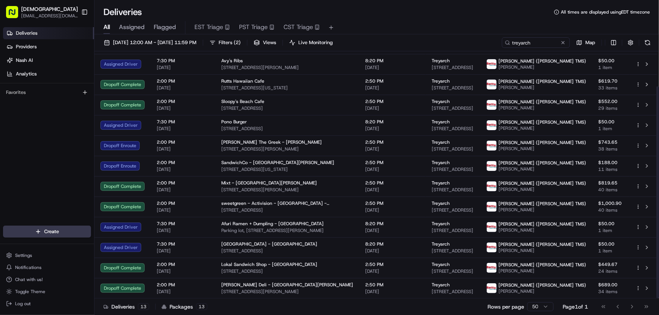
click at [368, 17] on div "Deliveries All times are displayed using EDT timezone" at bounding box center [376, 12] width 565 height 12
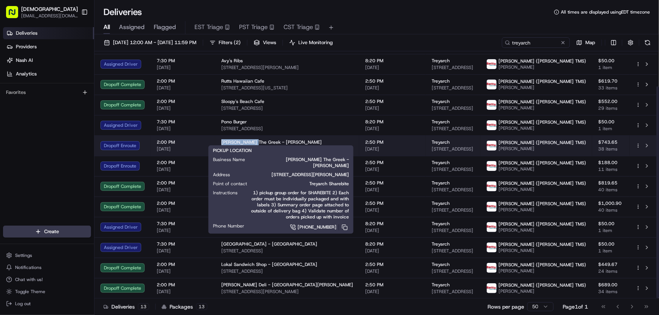
drag, startPoint x: 221, startPoint y: 132, endPoint x: 251, endPoint y: 136, distance: 30.8
click at [251, 139] on span "[PERSON_NAME] The Greek - [PERSON_NAME]" at bounding box center [271, 142] width 100 height 6
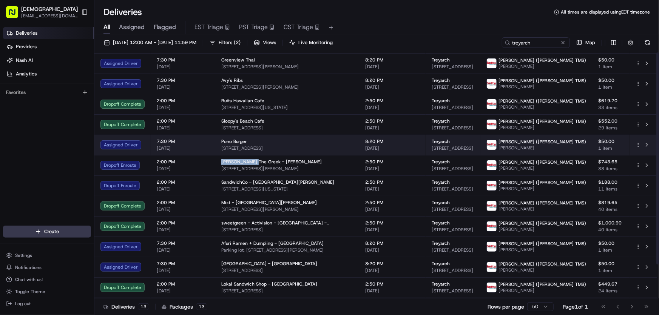
scroll to position [0, 0]
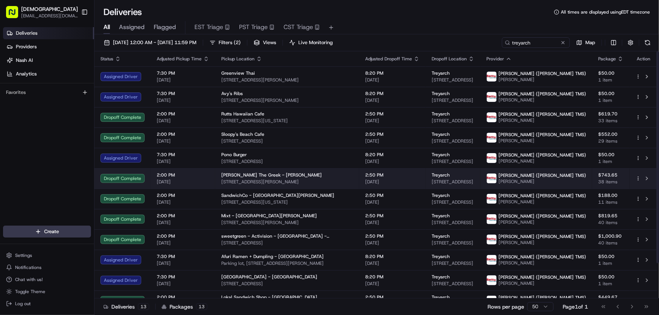
click at [285, 177] on span "[PERSON_NAME] The Greek - [PERSON_NAME]" at bounding box center [271, 175] width 100 height 6
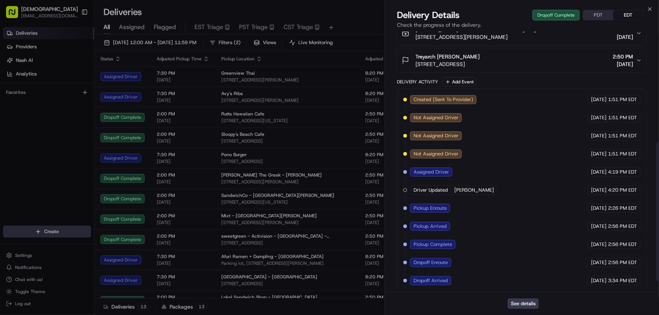
scroll to position [226, 0]
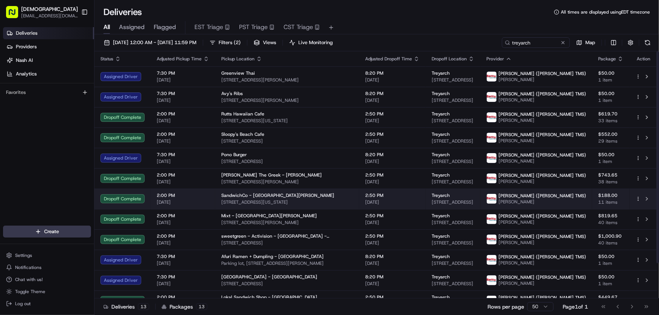
click at [246, 200] on span "[STREET_ADDRESS][US_STATE]" at bounding box center [287, 202] width 132 height 6
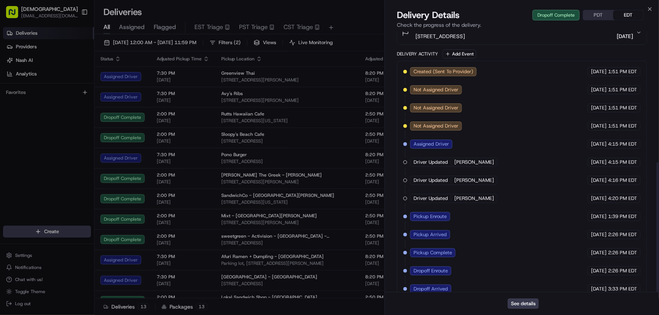
scroll to position [262, 0]
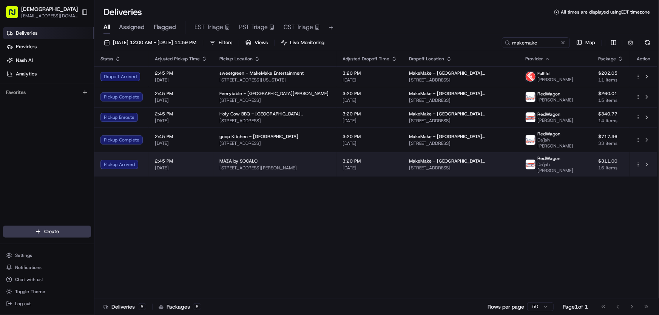
click at [255, 165] on span "1920 Santa Monica Blvd, Santa Monica, CA 90404, USA" at bounding box center [275, 168] width 111 height 6
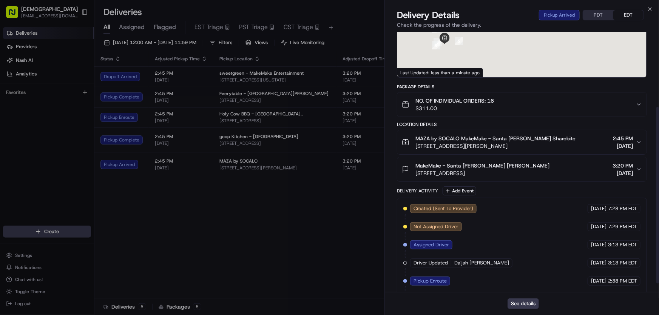
scroll to position [124, 0]
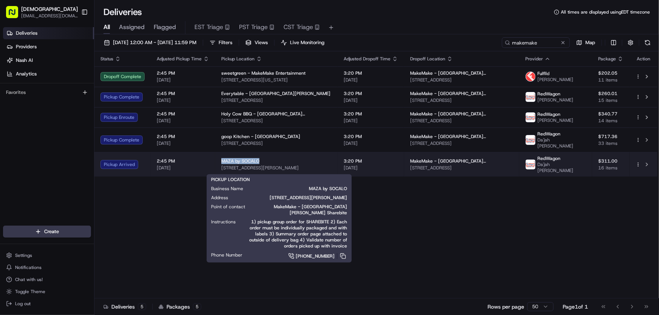
drag, startPoint x: 219, startPoint y: 163, endPoint x: 260, endPoint y: 165, distance: 40.8
click at [260, 165] on td "MAZA by SOCALO 1920 Santa Monica Blvd, Santa Monica, CA 90404, USA" at bounding box center [276, 164] width 122 height 25
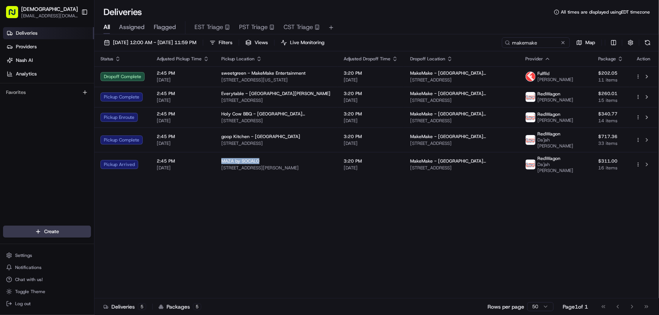
copy span "MAZA by SOCALO"
click at [220, 211] on div "Status Adjusted Pickup Time Pickup Location Adjusted Dropoff Time Dropoff Locat…" at bounding box center [375, 174] width 563 height 247
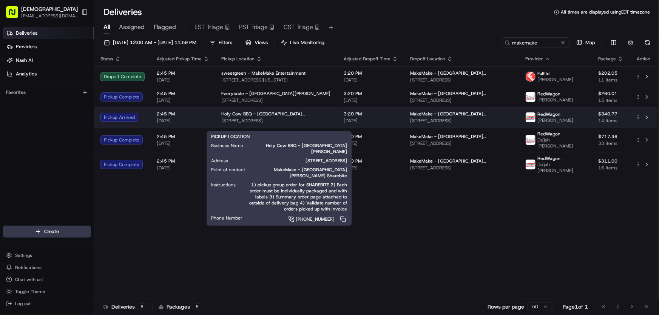
click at [235, 117] on span "Holy Cow BBQ - Santa Monica" at bounding box center [276, 114] width 110 height 6
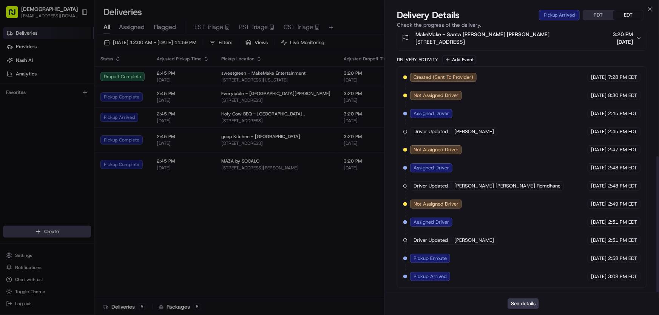
scroll to position [238, 0]
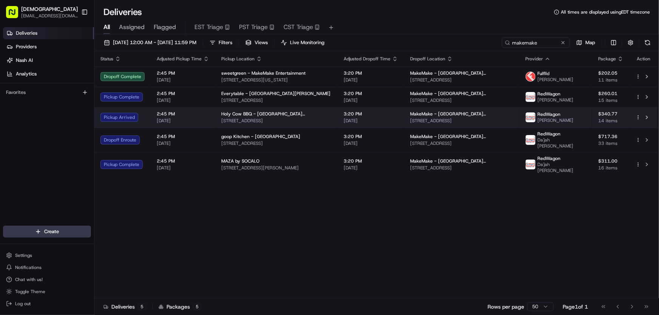
click at [260, 117] on span "Holy Cow BBQ - Santa Monica" at bounding box center [276, 114] width 110 height 6
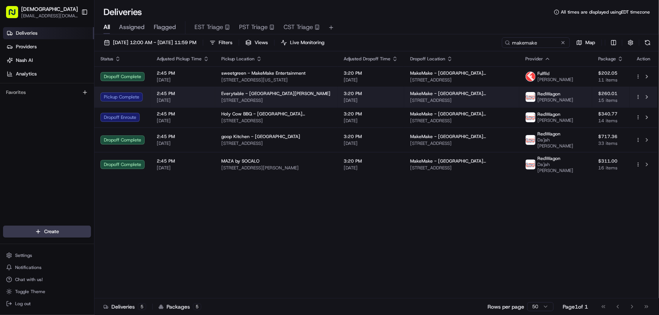
drag, startPoint x: 327, startPoint y: 100, endPoint x: 216, endPoint y: 105, distance: 110.4
click at [216, 105] on td "Everytable - Santa Monica 1007 Wilshire Blvd, Santa Monica, CA 90401, USA" at bounding box center [276, 97] width 122 height 20
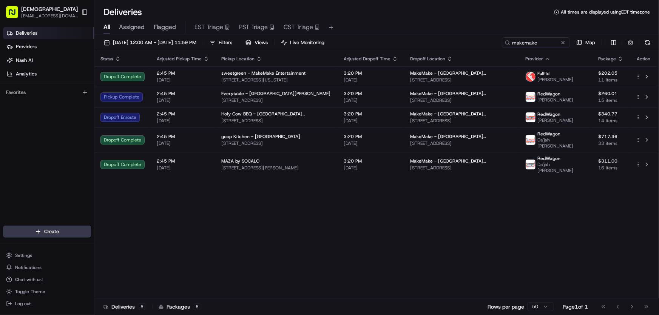
copy span "1007 Wilshire Blvd, Santa Monica, CA 90401, USA"
click at [296, 235] on div "Status Adjusted Pickup Time Pickup Location Adjusted Dropoff Time Dropoff Locat…" at bounding box center [375, 174] width 563 height 247
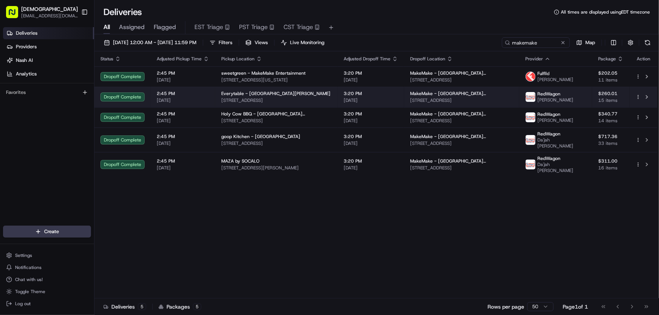
click at [242, 97] on span "Everytable - Santa Monica" at bounding box center [275, 94] width 109 height 6
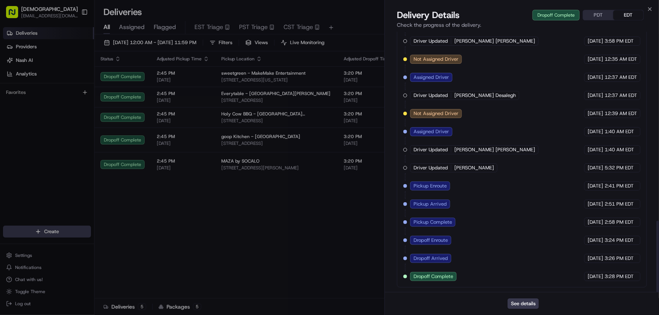
scroll to position [690, 0]
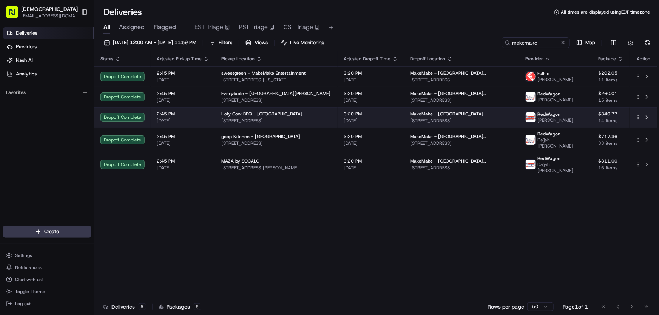
click at [241, 117] on span "Holy Cow BBQ - Santa Monica" at bounding box center [276, 114] width 110 height 6
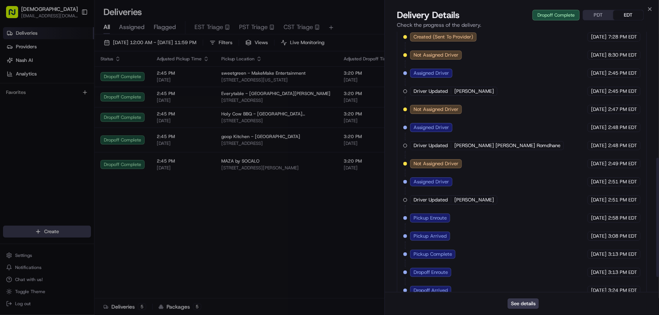
scroll to position [311, 0]
